Goal: Information Seeking & Learning: Learn about a topic

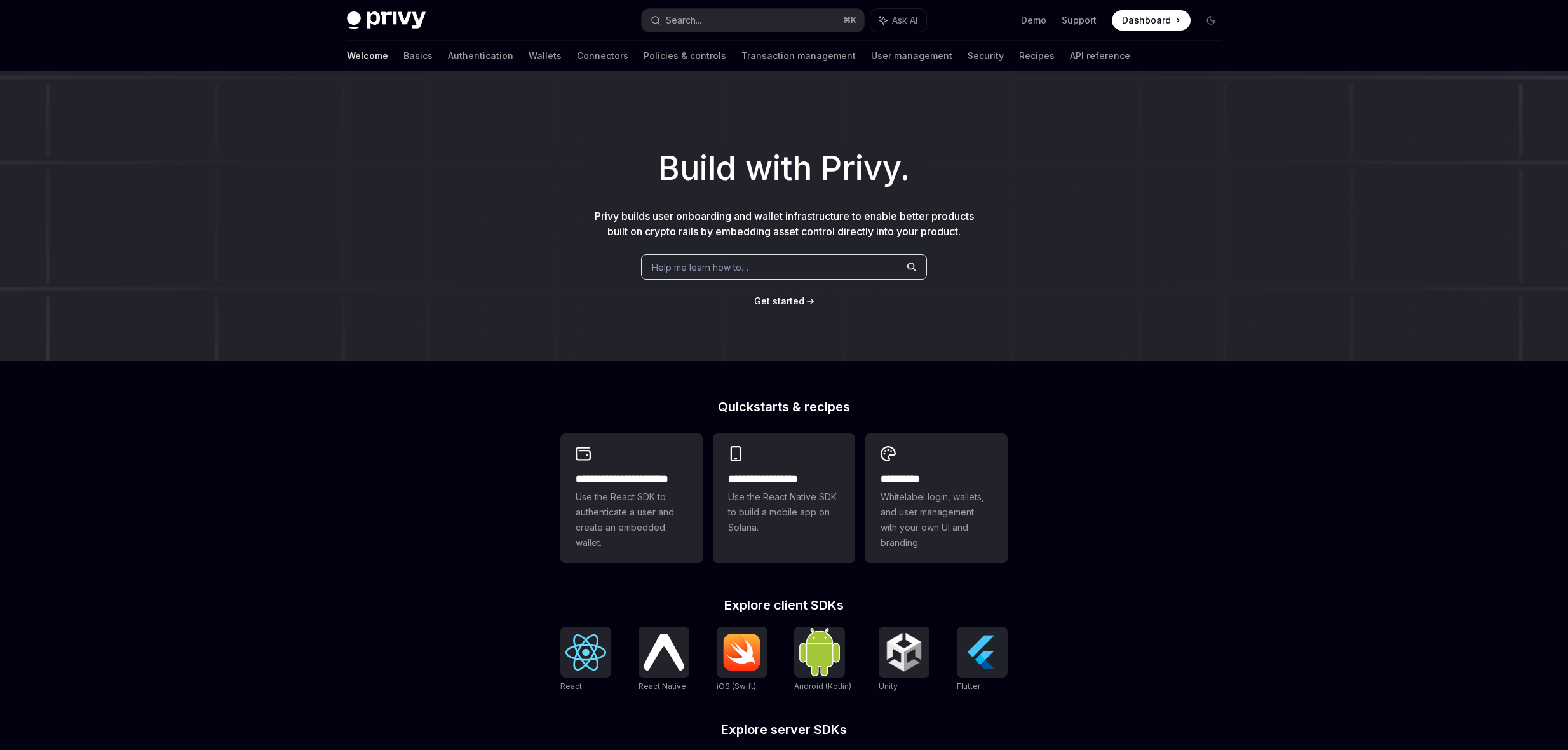
click at [789, 174] on h1 "Build with Privy." at bounding box center [784, 167] width 1527 height 49
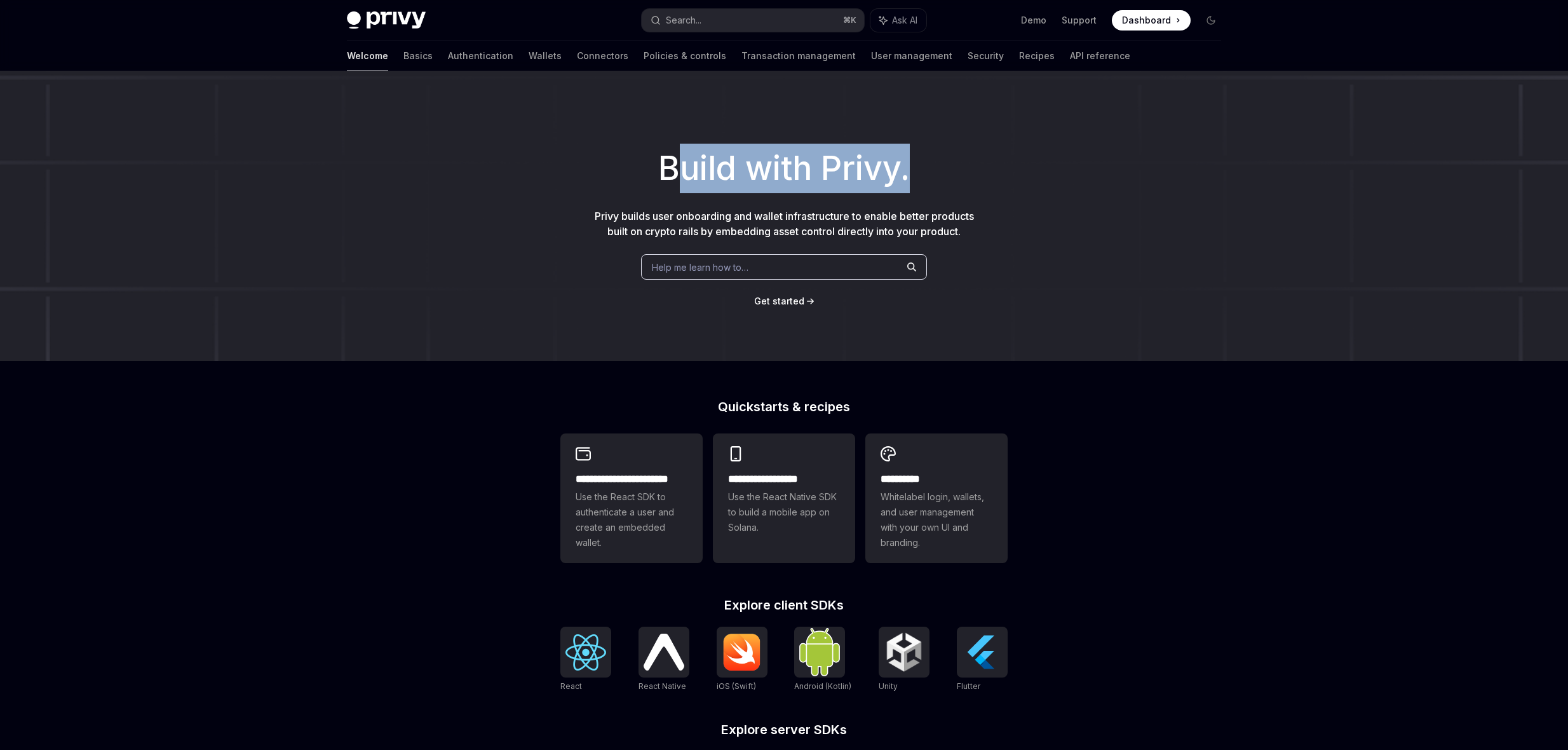
drag, startPoint x: 727, startPoint y: 175, endPoint x: 1044, endPoint y: 202, distance: 318.1
click at [1045, 201] on div "Build with Privy. Privy builds user onboarding and wallet infrastructure to ena…" at bounding box center [784, 216] width 1568 height 289
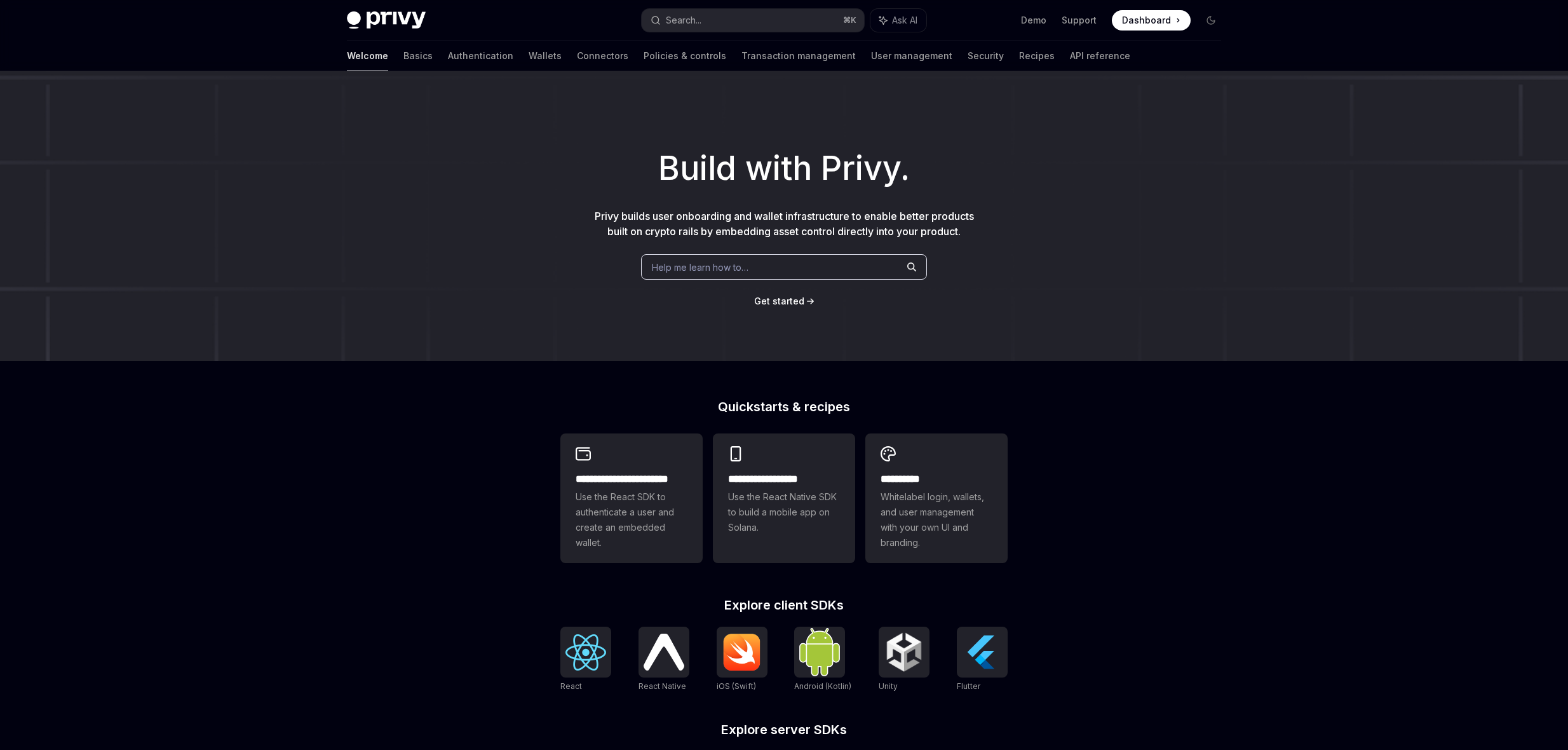
click at [1045, 204] on div "Build with Privy. Privy builds user onboarding and wallet infrastructure to ena…" at bounding box center [784, 216] width 1568 height 289
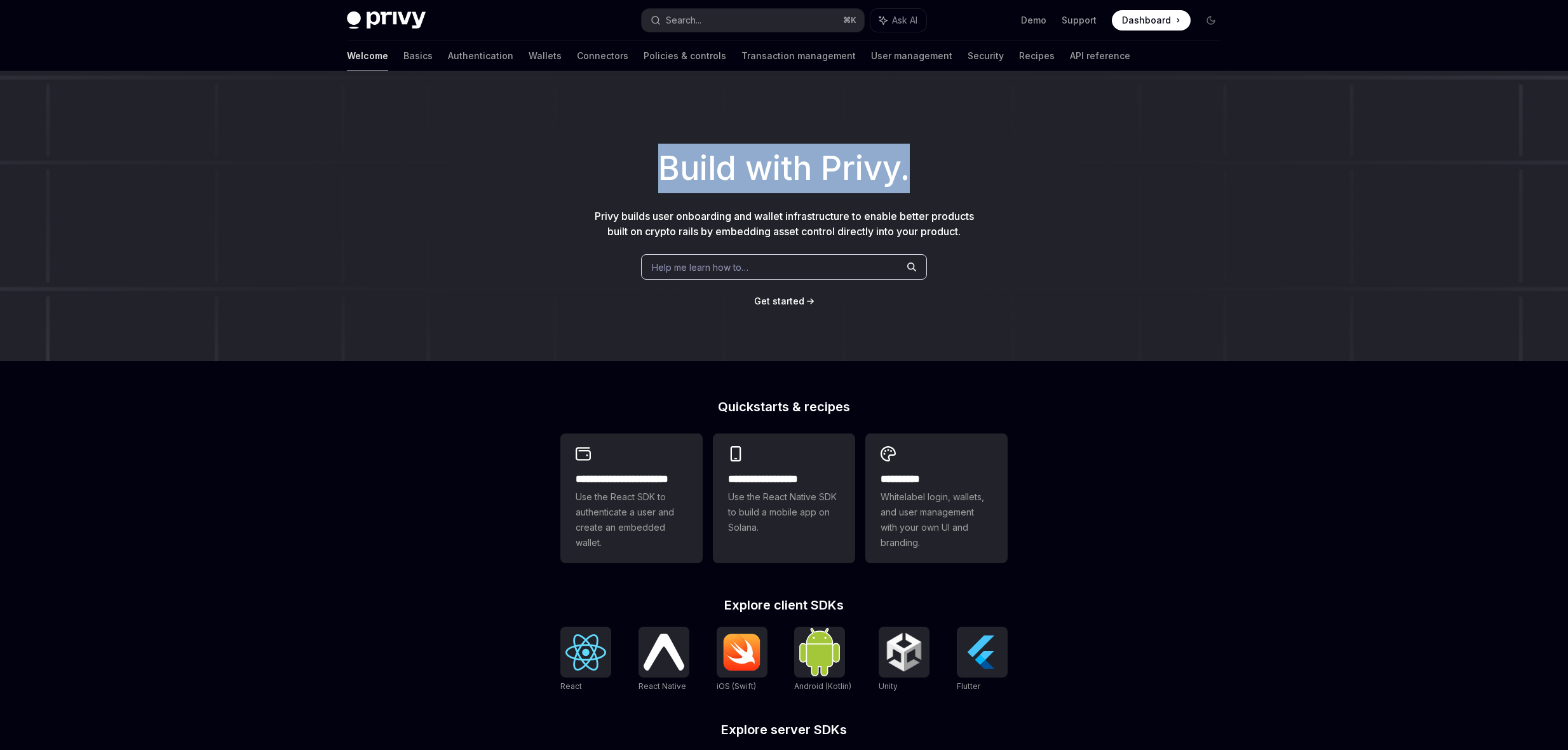
drag, startPoint x: 980, startPoint y: 225, endPoint x: 400, endPoint y: 145, distance: 585.5
click at [400, 145] on div "Build with Privy. Privy builds user onboarding and wallet infrastructure to ena…" at bounding box center [784, 216] width 1568 height 289
click at [505, 146] on h1 "Build with Privy." at bounding box center [784, 167] width 1527 height 49
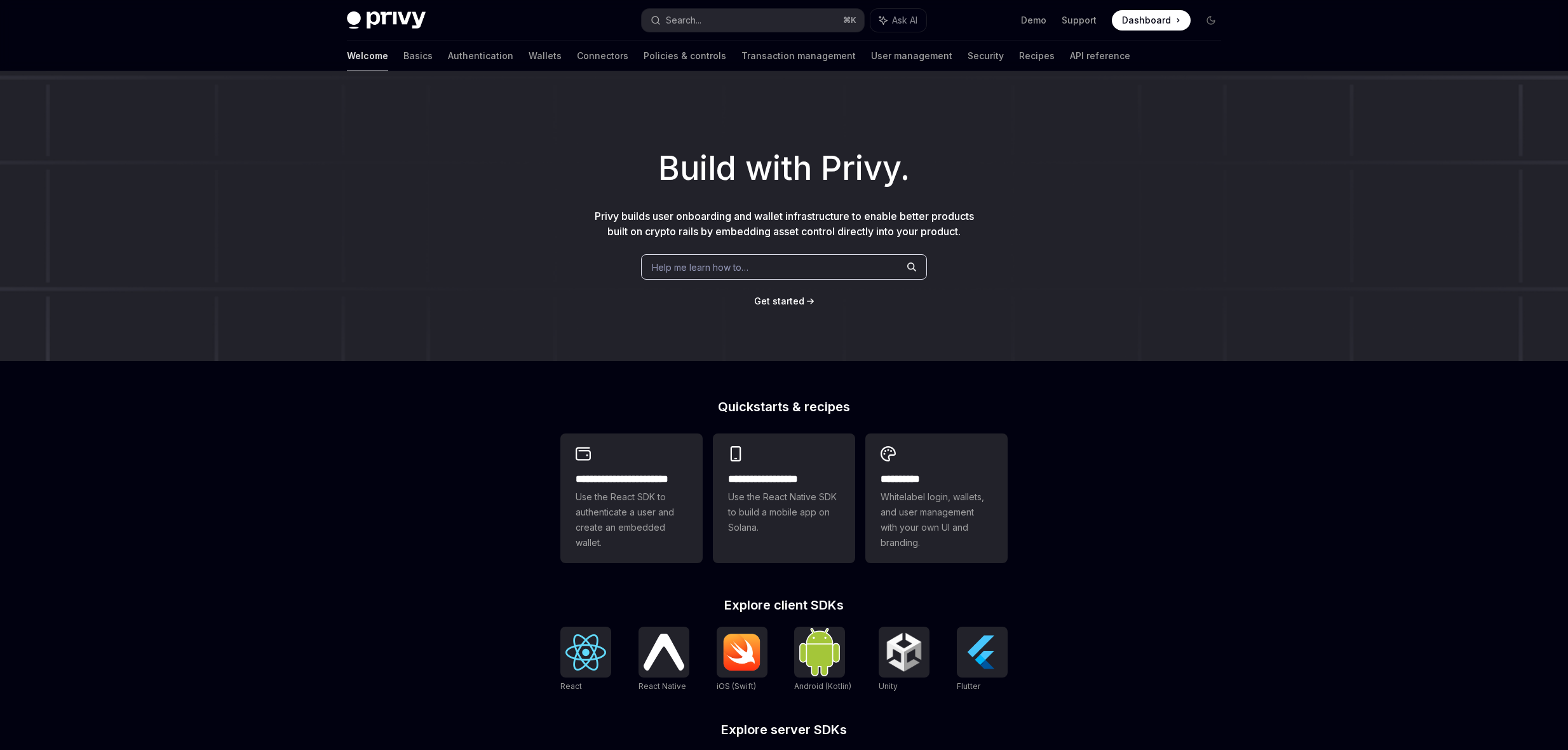
drag, startPoint x: 1189, startPoint y: 363, endPoint x: 1269, endPoint y: 25, distance: 347.3
click at [1189, 362] on div "**********" at bounding box center [784, 541] width 1568 height 939
click at [644, 57] on link "Policies & controls" at bounding box center [684, 56] width 82 height 31
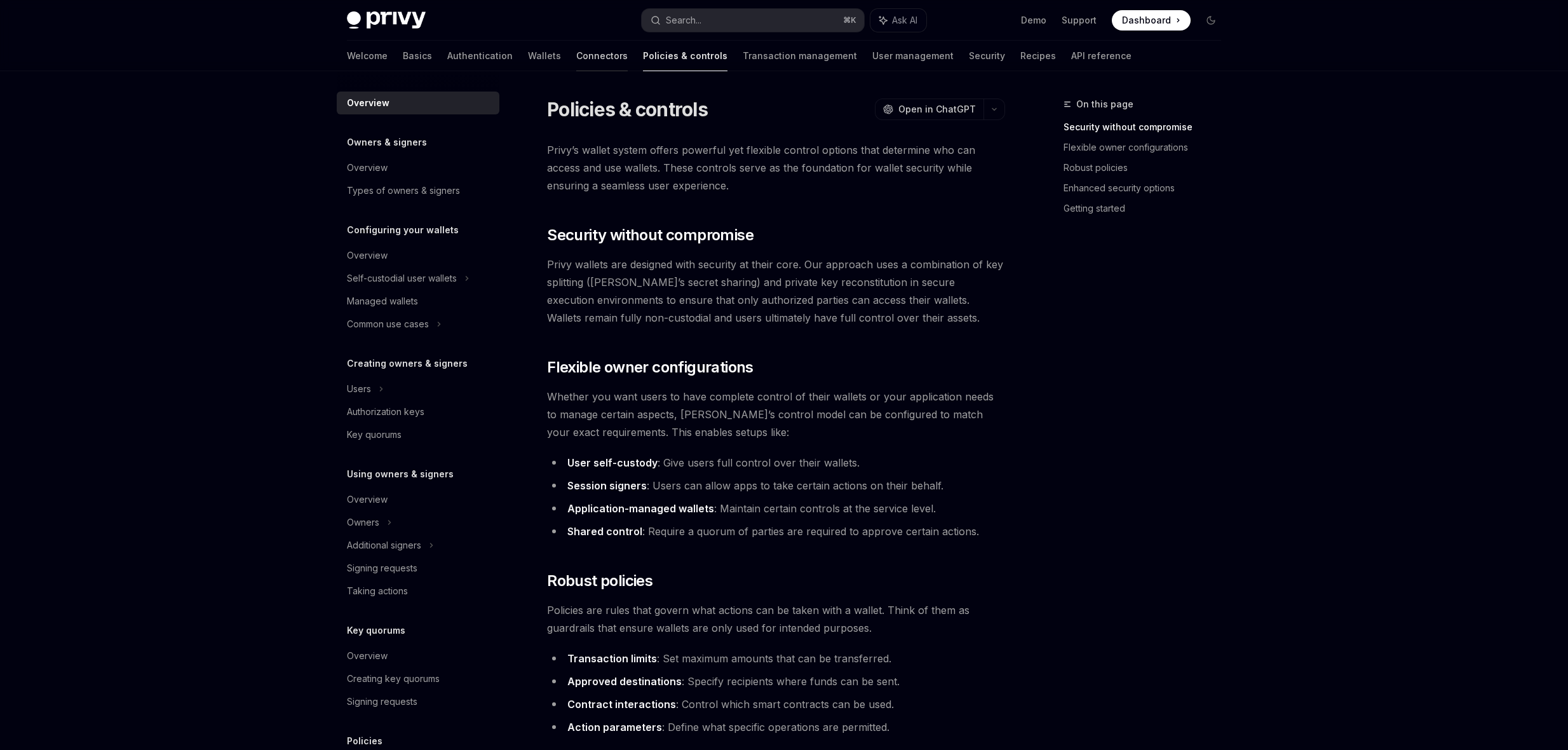
click at [577, 60] on link "Connectors" at bounding box center [602, 56] width 51 height 31
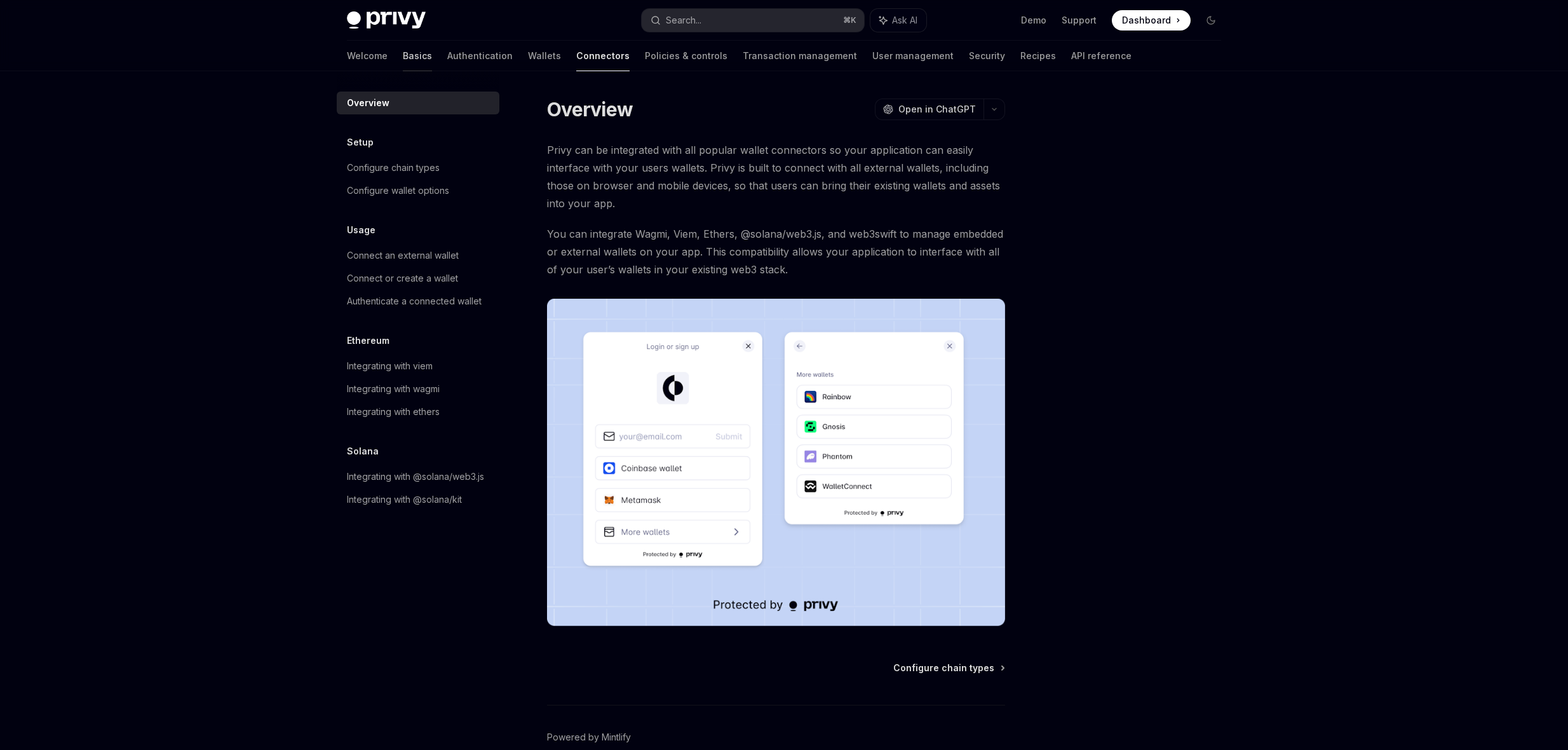
click at [403, 58] on link "Basics" at bounding box center [417, 56] width 29 height 31
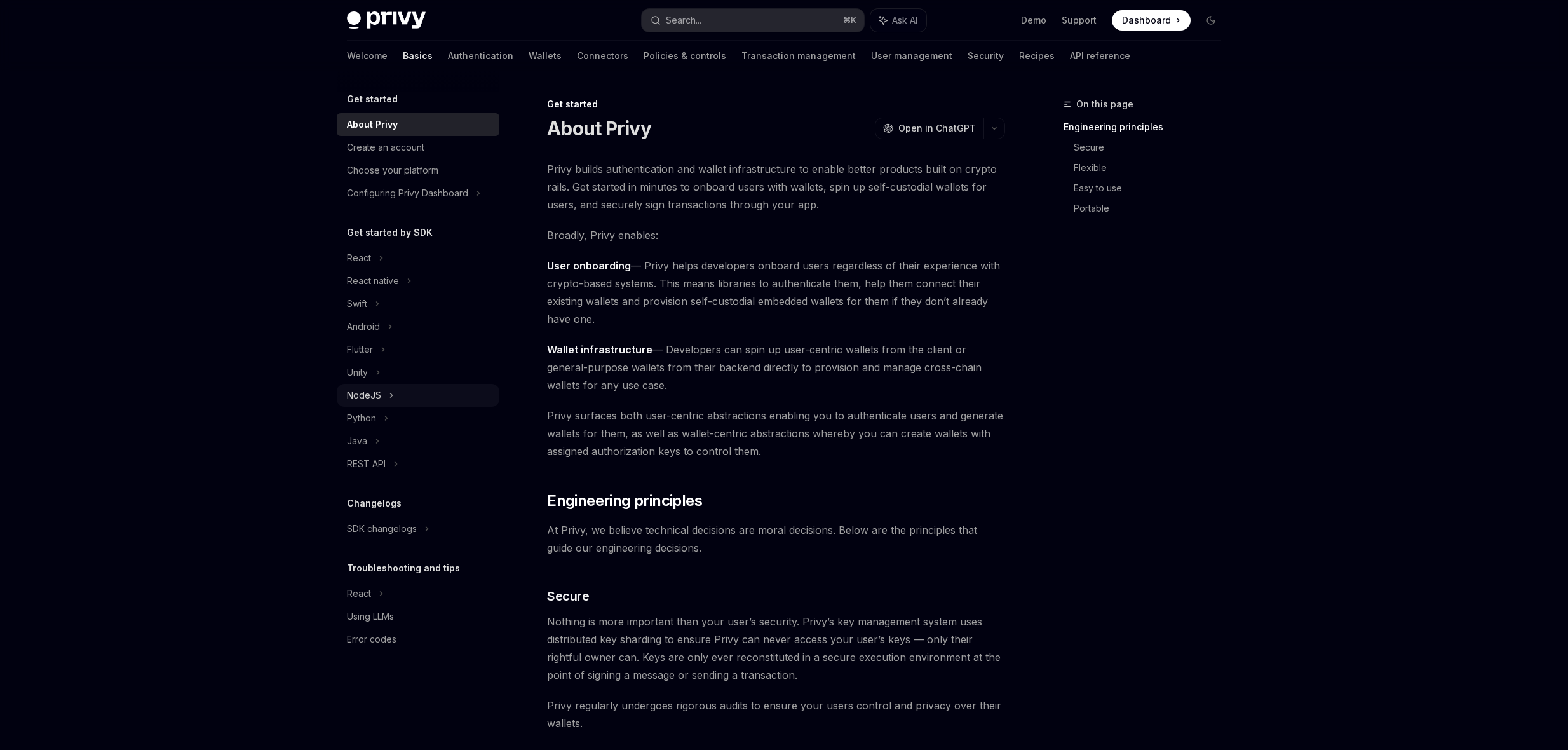
click at [375, 393] on div "NodeJS" at bounding box center [363, 396] width 34 height 15
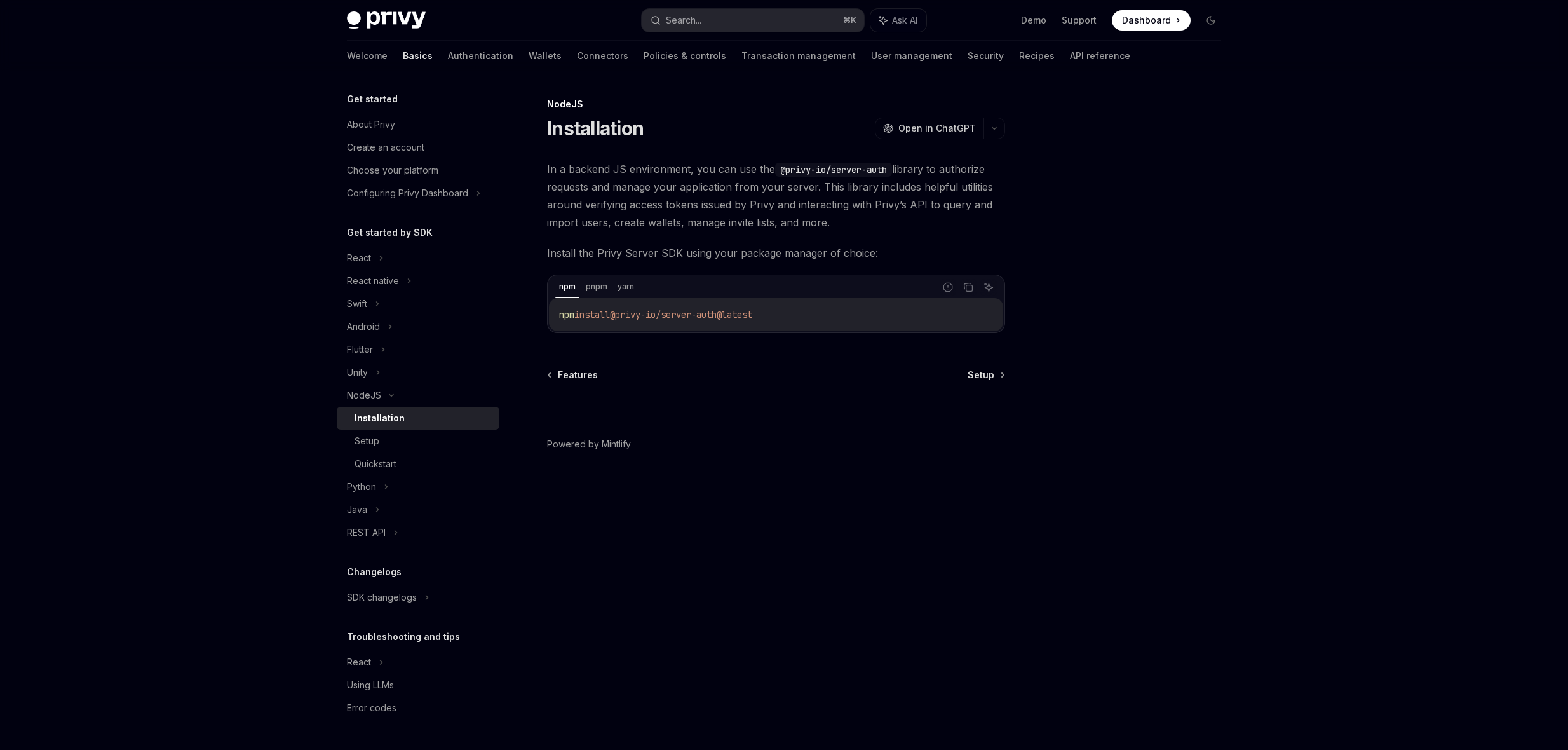
click at [677, 199] on span "In a backend JS environment, you can use the @privy-io/server-auth library to a…" at bounding box center [775, 195] width 458 height 72
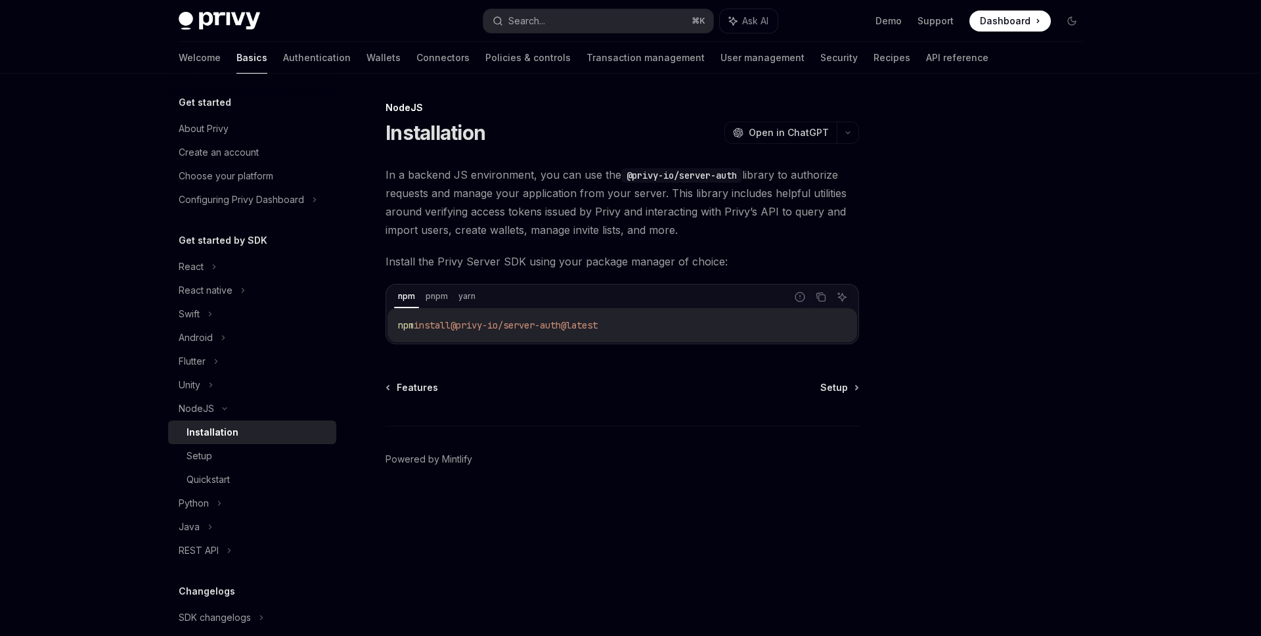
type textarea "*"
